Goal: Task Accomplishment & Management: Manage account settings

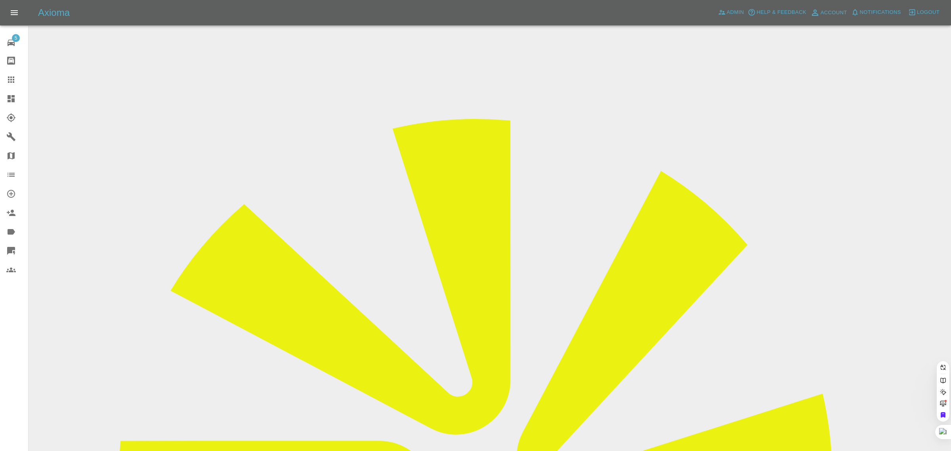
paste input "YB68ERK"
type input "YB68ER"
paste input "YB68ERK"
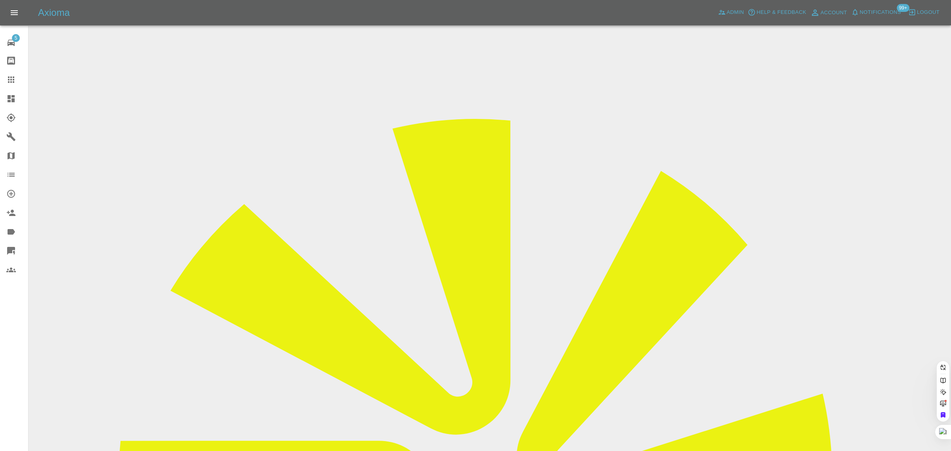
type input "YB68ERK"
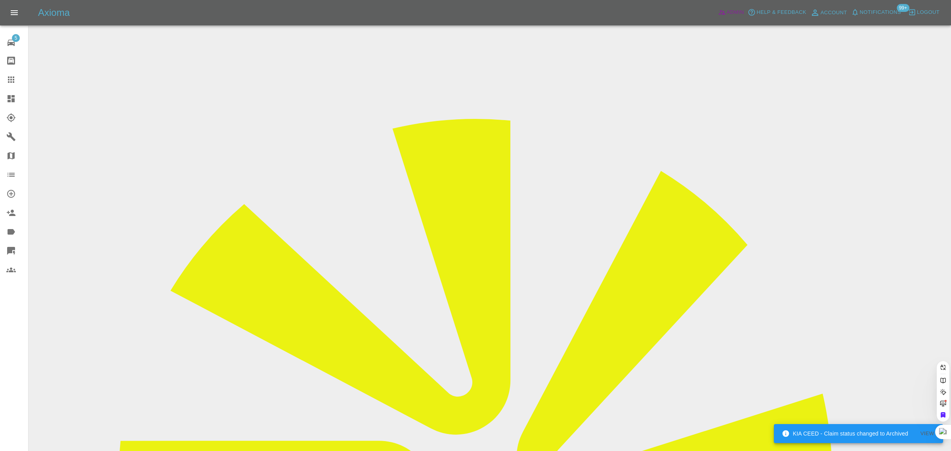
click at [727, 11] on span "Admin" at bounding box center [735, 12] width 17 height 9
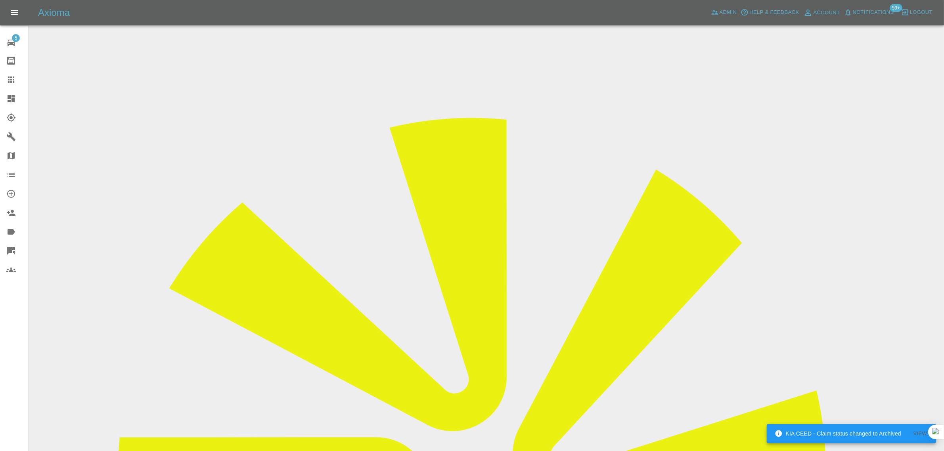
drag, startPoint x: 260, startPoint y: 41, endPoint x: 262, endPoint y: 45, distance: 4.4
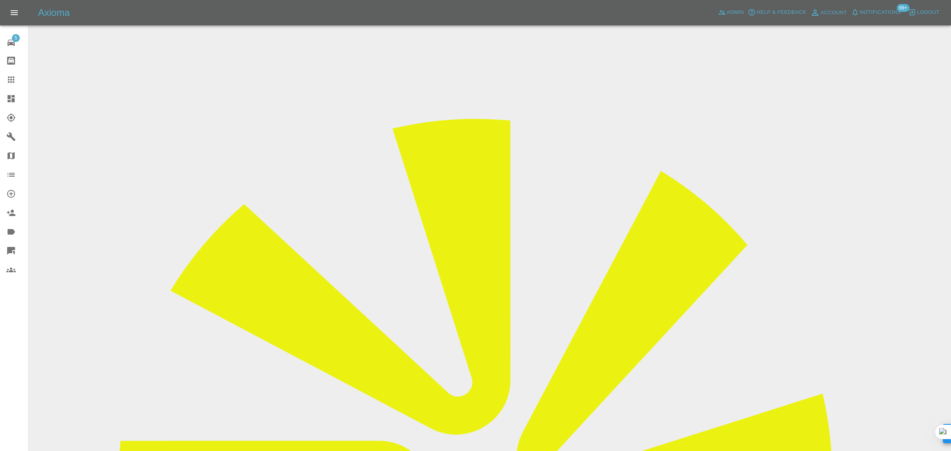
paste input "YB68ERK"
type input "YB68ERK"
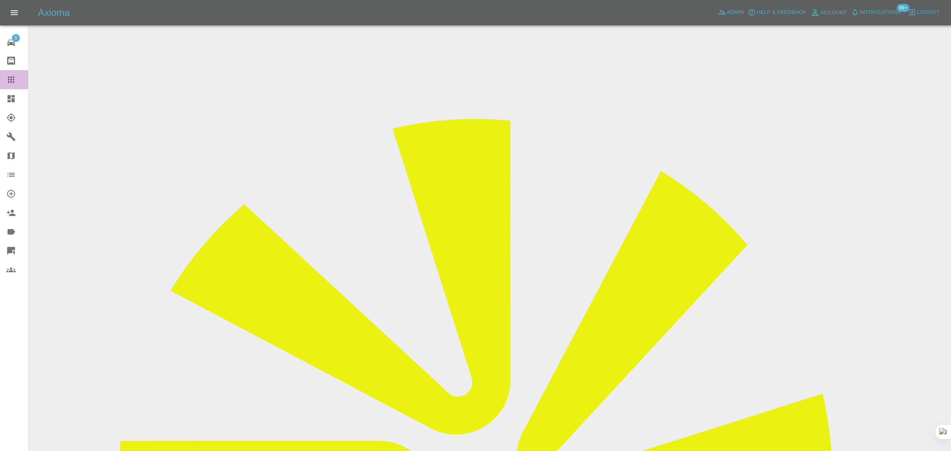
click at [15, 84] on link "Claims" at bounding box center [14, 79] width 28 height 19
paste input "NK68 BJY"
type input "NK68 BJY"
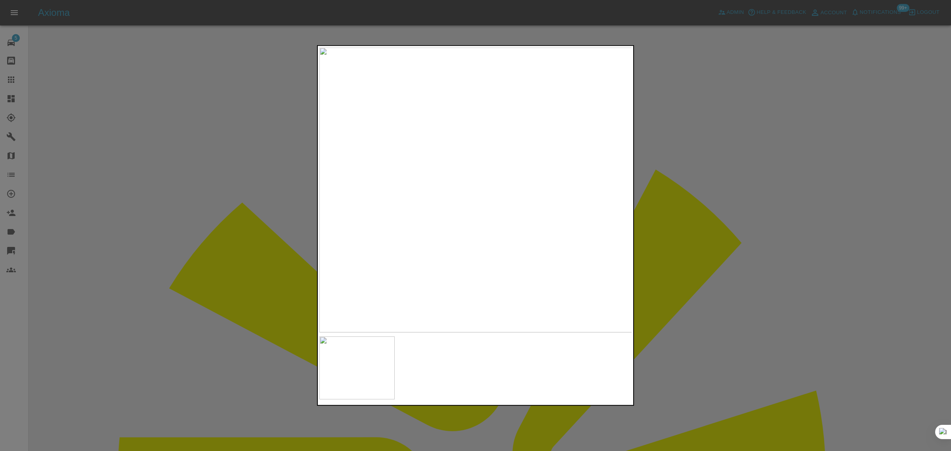
click at [685, 187] on div at bounding box center [475, 225] width 951 height 451
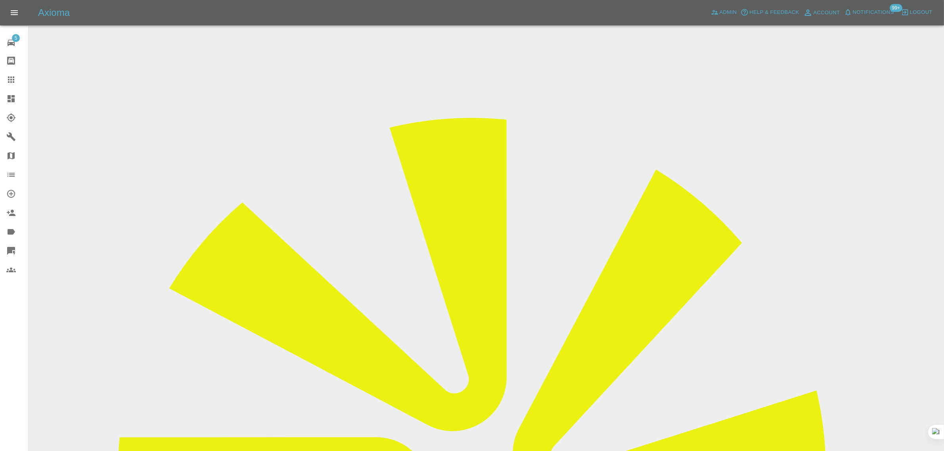
drag, startPoint x: 462, startPoint y: 265, endPoint x: 573, endPoint y: 269, distance: 110.6
copy td "[PERSON_NAME][EMAIL_ADDRESS][DOMAIN_NAME]"
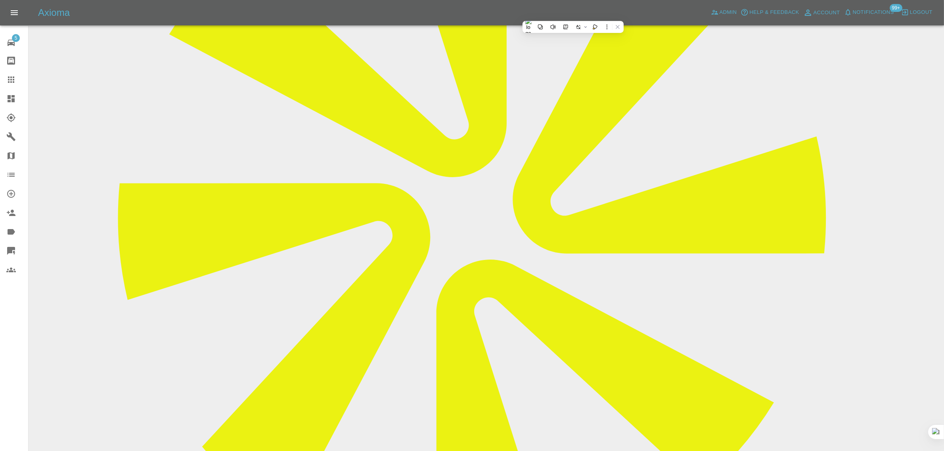
scroll to position [494, 0]
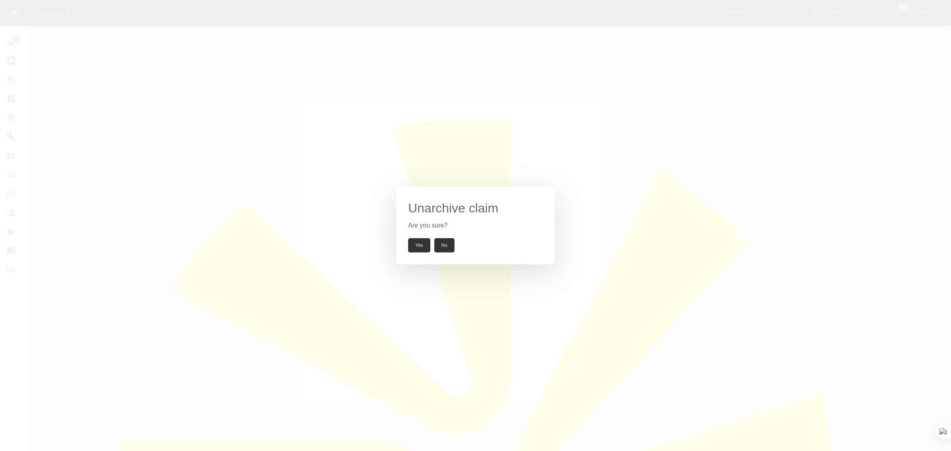
click at [428, 244] on button "Yes" at bounding box center [419, 245] width 22 height 14
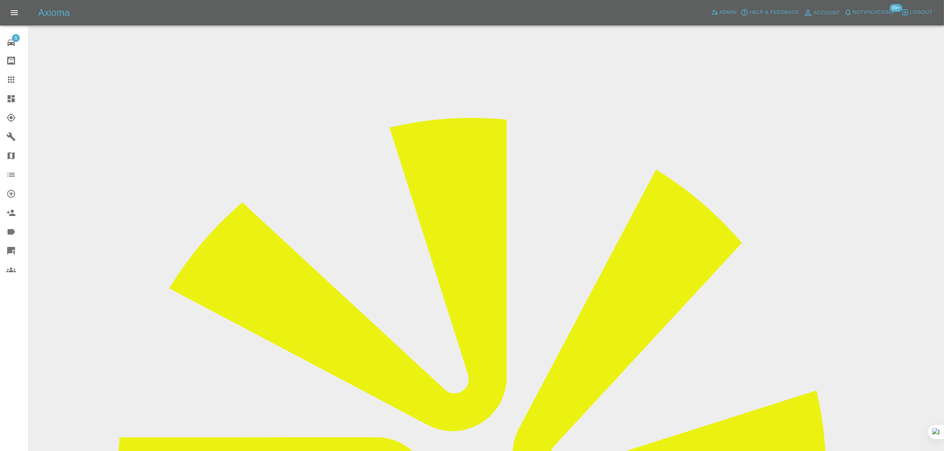
click at [0, 0] on input "Choose images" at bounding box center [0, 0] width 0 height 0
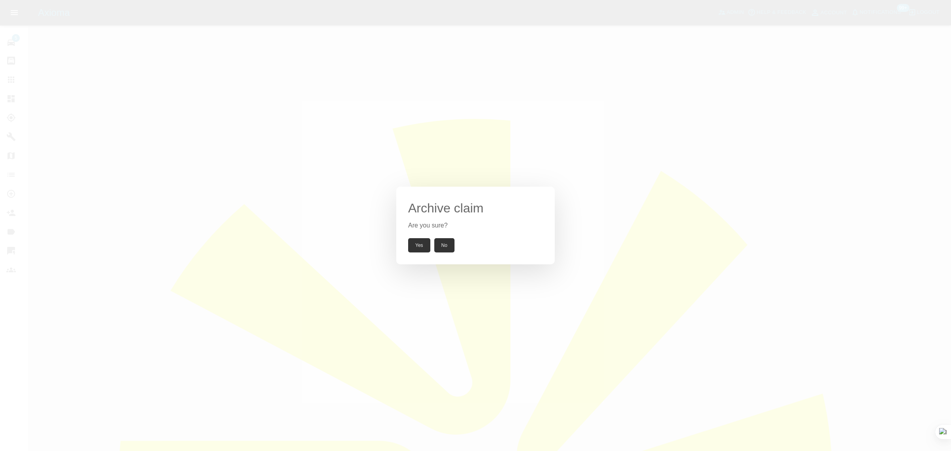
click at [428, 247] on button "Yes" at bounding box center [419, 245] width 22 height 14
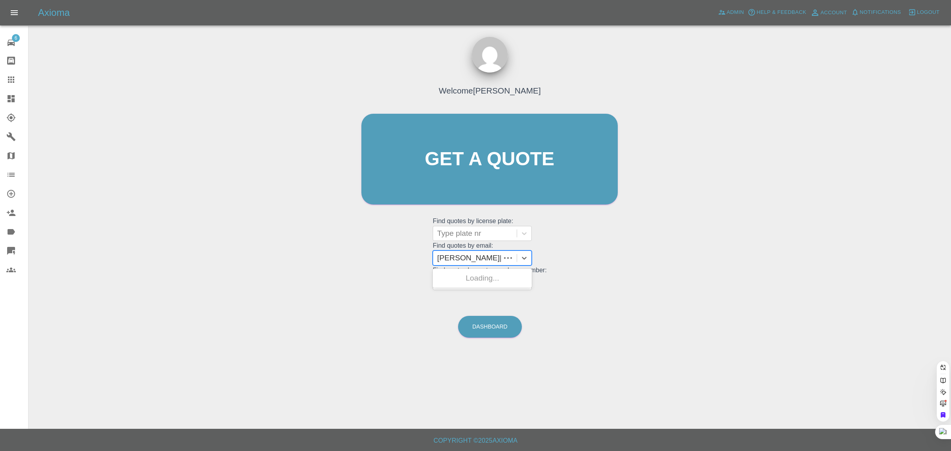
type input "[PERSON_NAME]@blueyonder.co.u"
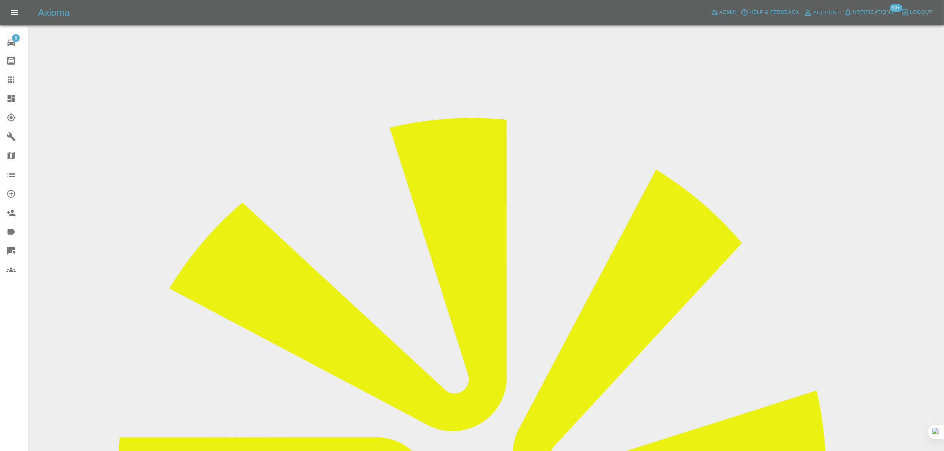
copy div "[PERSON_NAME][EMAIL_ADDRESS][DOMAIN_NAME]"
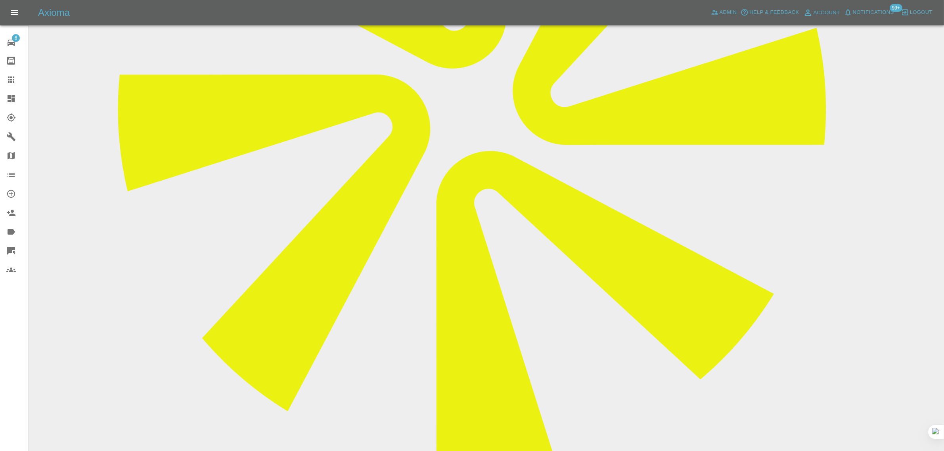
scroll to position [396, 0]
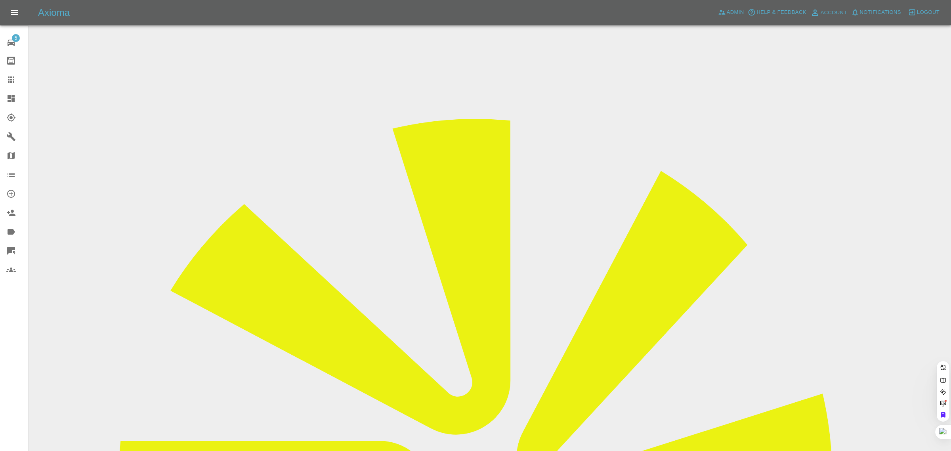
paste input "[PERSON_NAME][EMAIL_ADDRESS][DOMAIN_NAME]"
type input "[PERSON_NAME]@blueyonder.co.u"
